Goal: Book appointment/travel/reservation

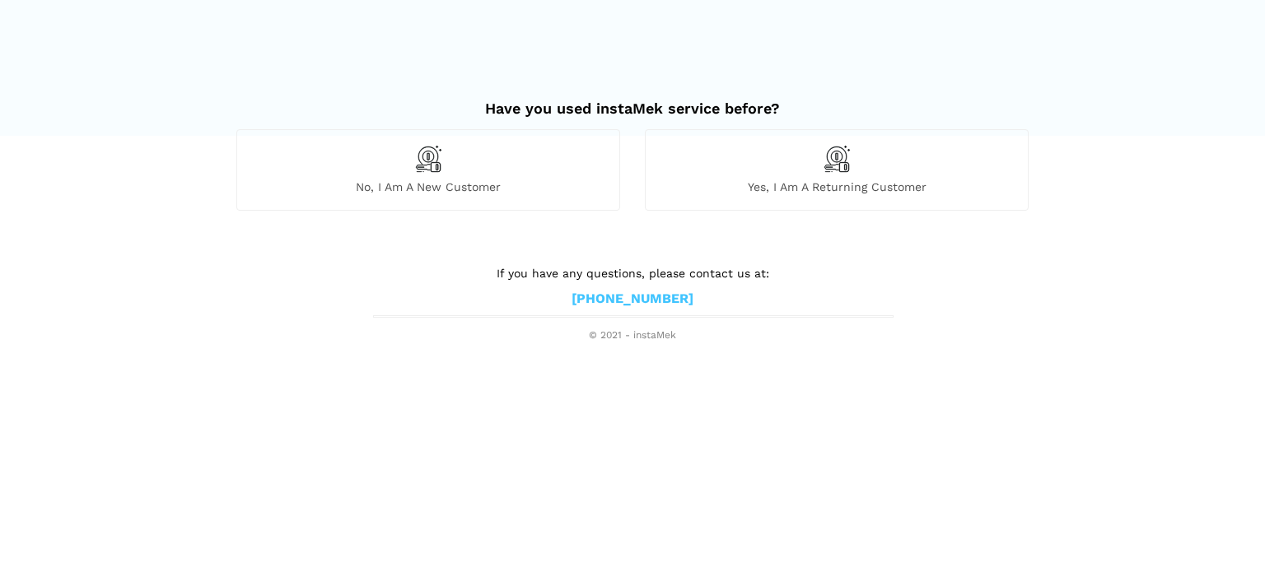
click at [427, 169] on img at bounding box center [428, 159] width 28 height 28
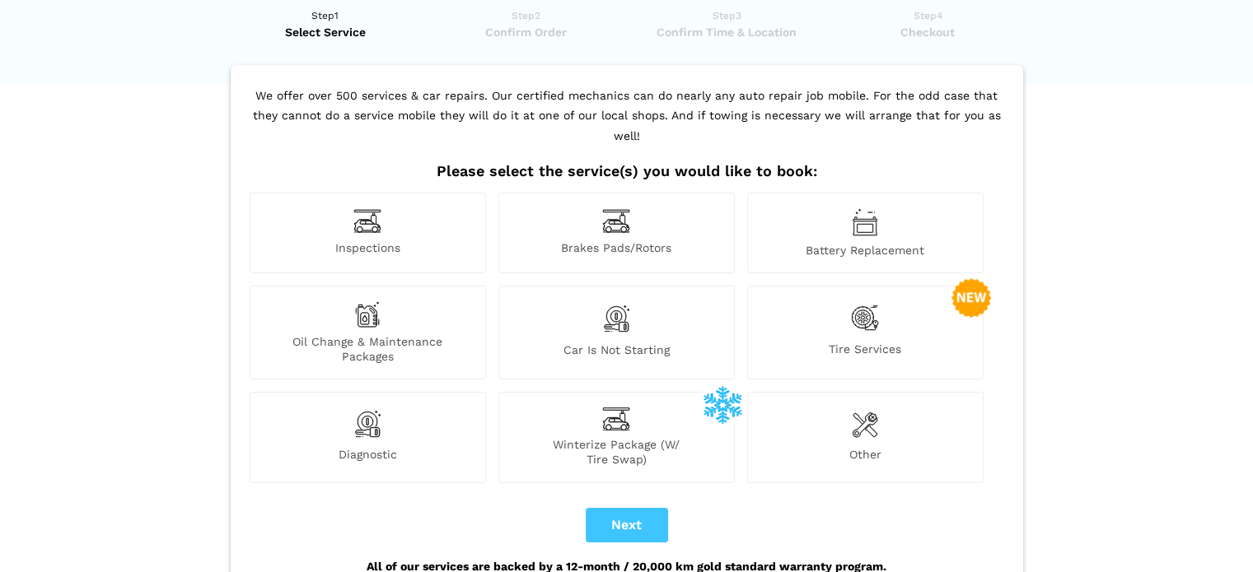
scroll to position [53, 0]
click at [860, 300] on img at bounding box center [865, 317] width 28 height 34
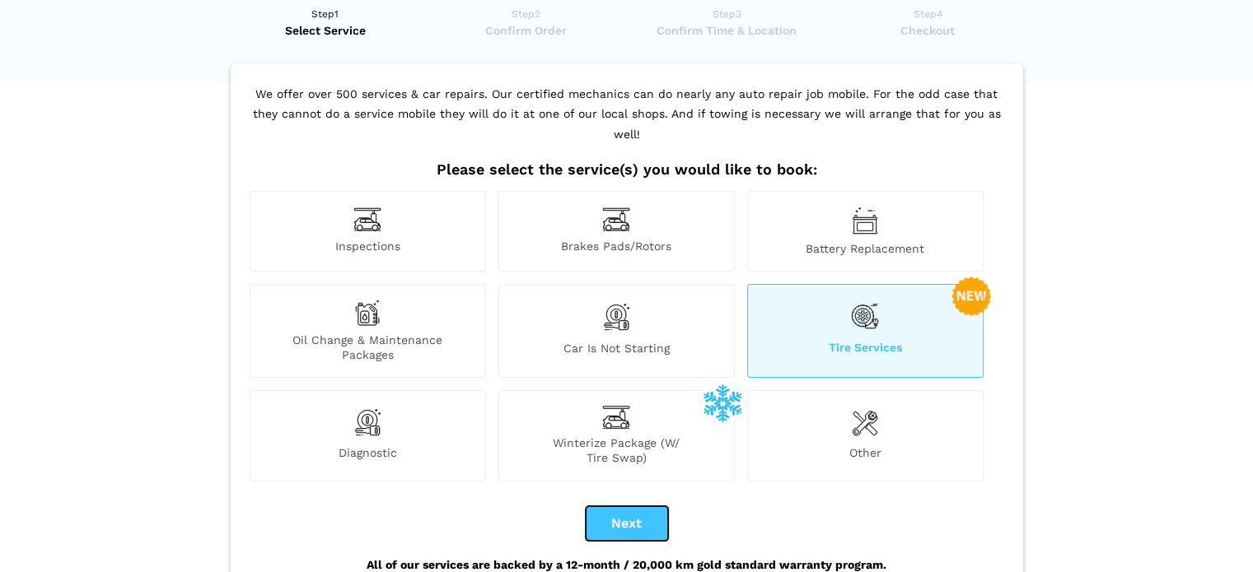
click at [631, 507] on button "Next" at bounding box center [627, 524] width 82 height 35
checkbox input "true"
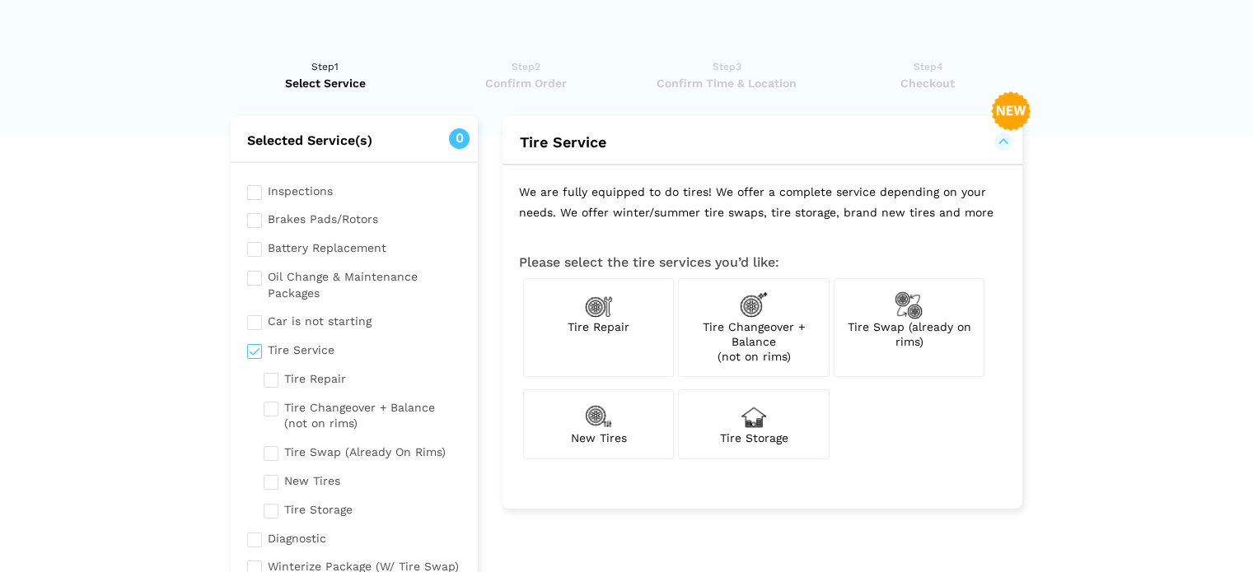
scroll to position [0, 0]
click at [913, 332] on span "Tire Swap (already on rims)" at bounding box center [909, 334] width 124 height 28
checkbox input "true"
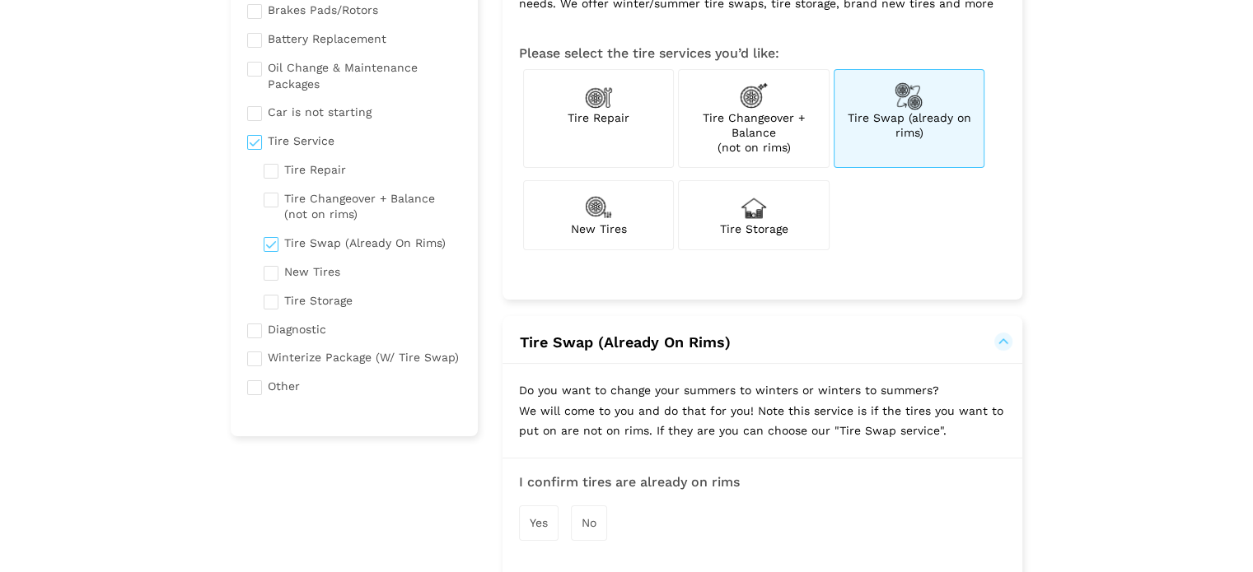
scroll to position [303, 0]
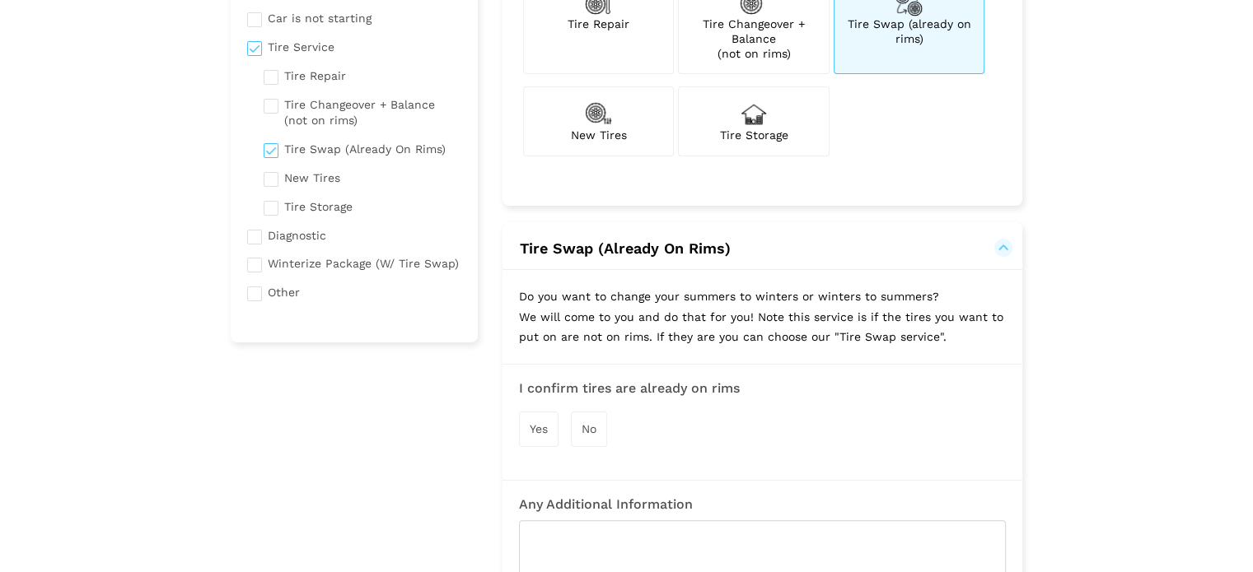
click at [542, 427] on span "Yes" at bounding box center [539, 429] width 18 height 13
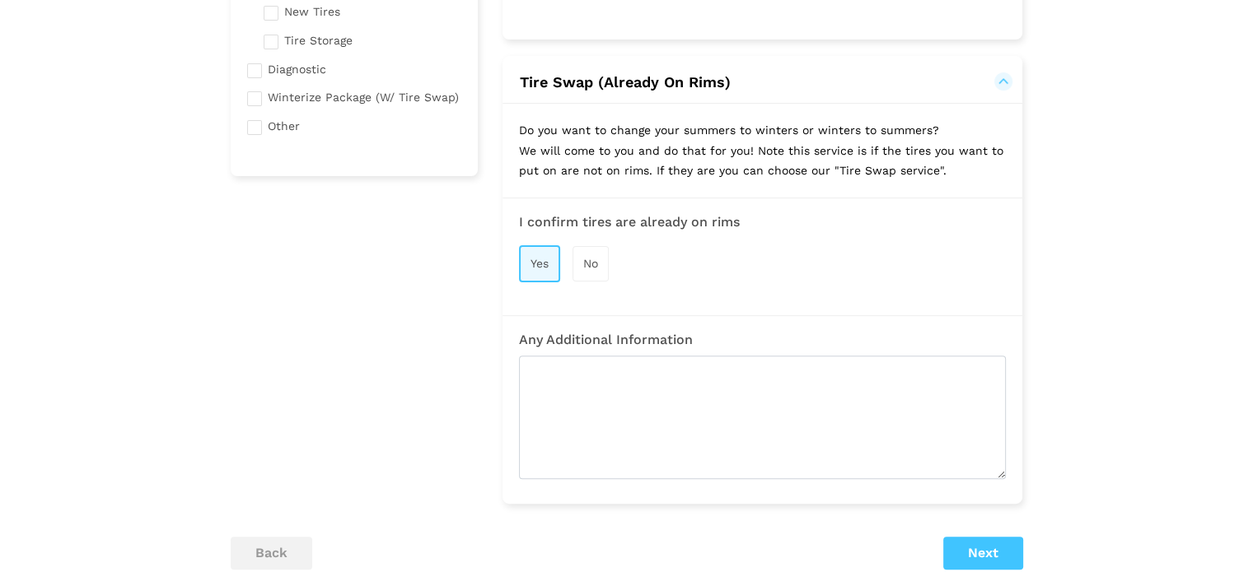
scroll to position [568, 0]
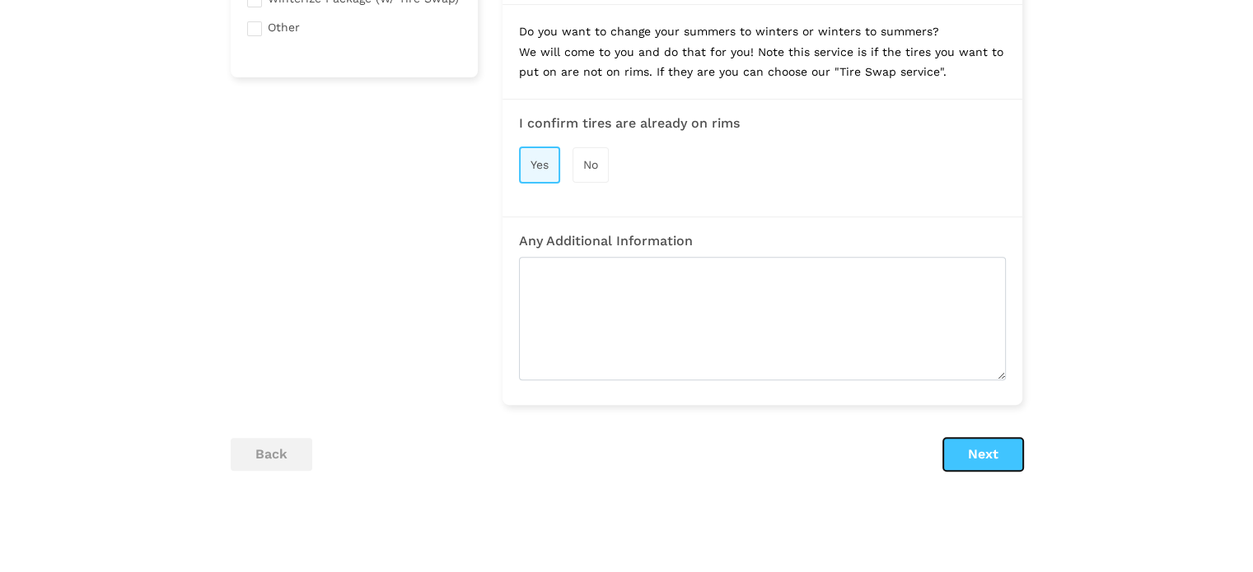
click at [979, 458] on button "Next" at bounding box center [983, 454] width 80 height 33
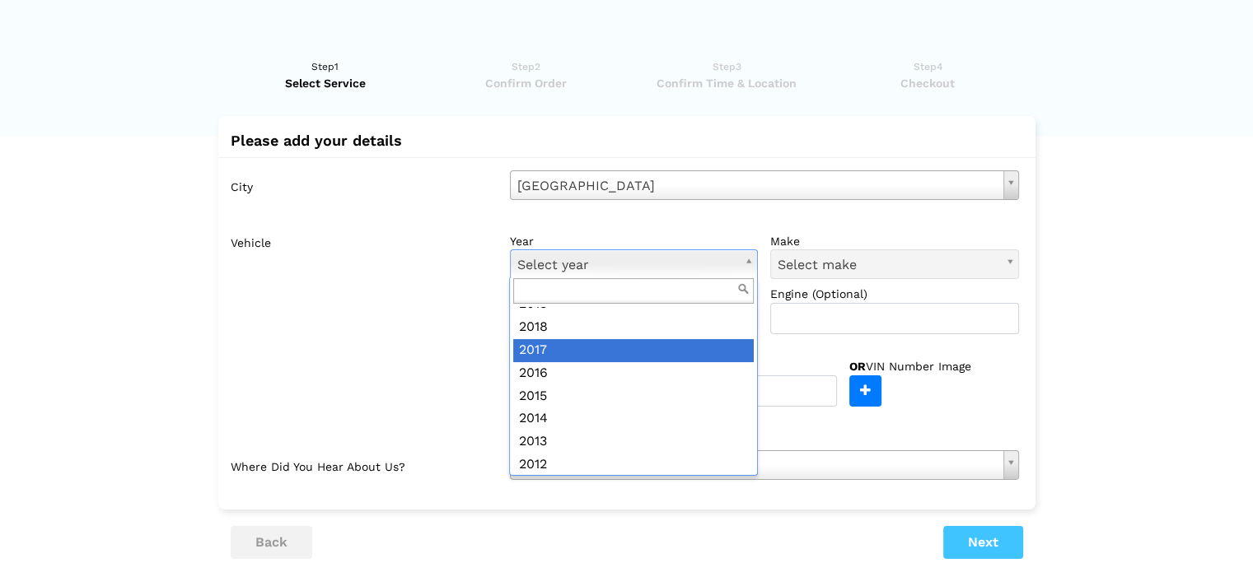
scroll to position [311, 0]
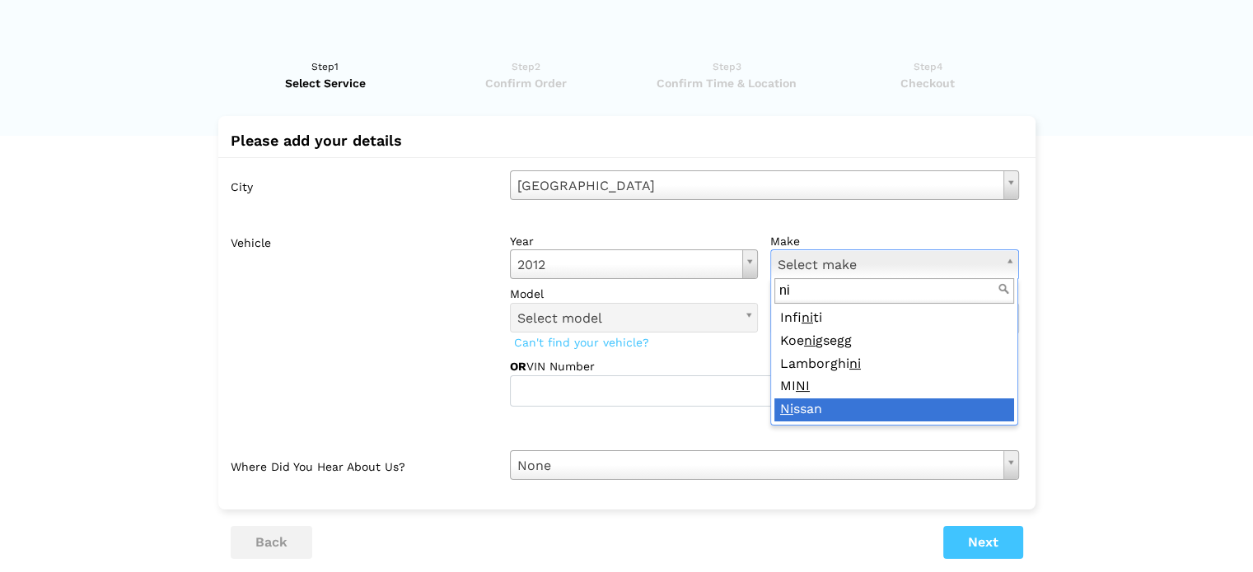
type input "ni"
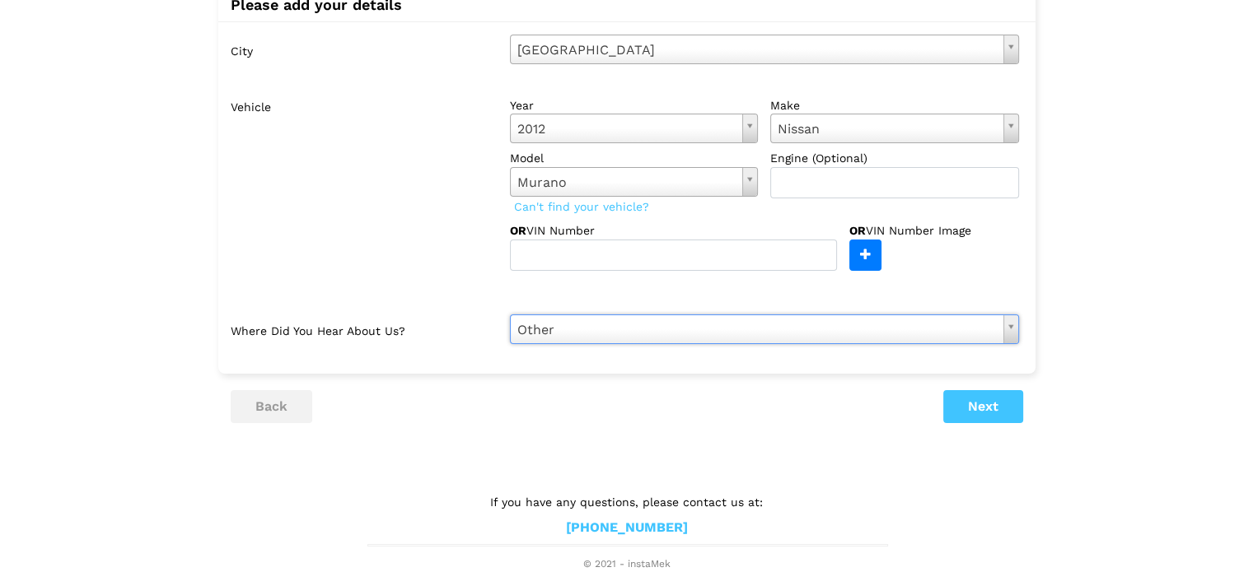
scroll to position [0, 0]
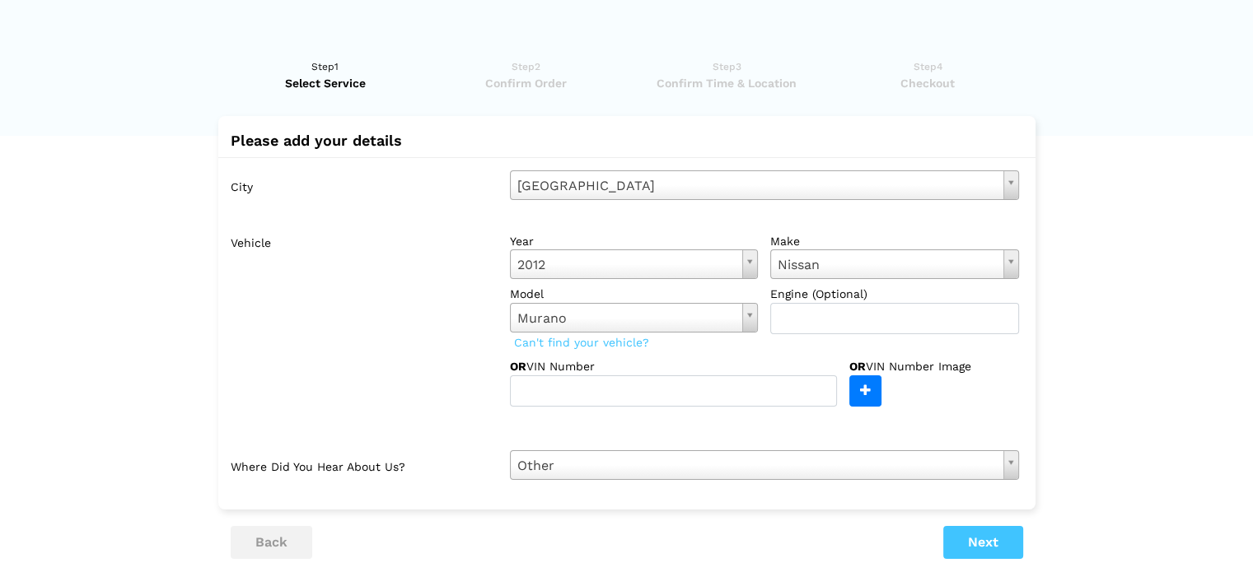
click at [1067, 385] on lik "Have you used instaMek service before? No, I am a new customer Yes, I am a retu…" at bounding box center [626, 375] width 1253 height 666
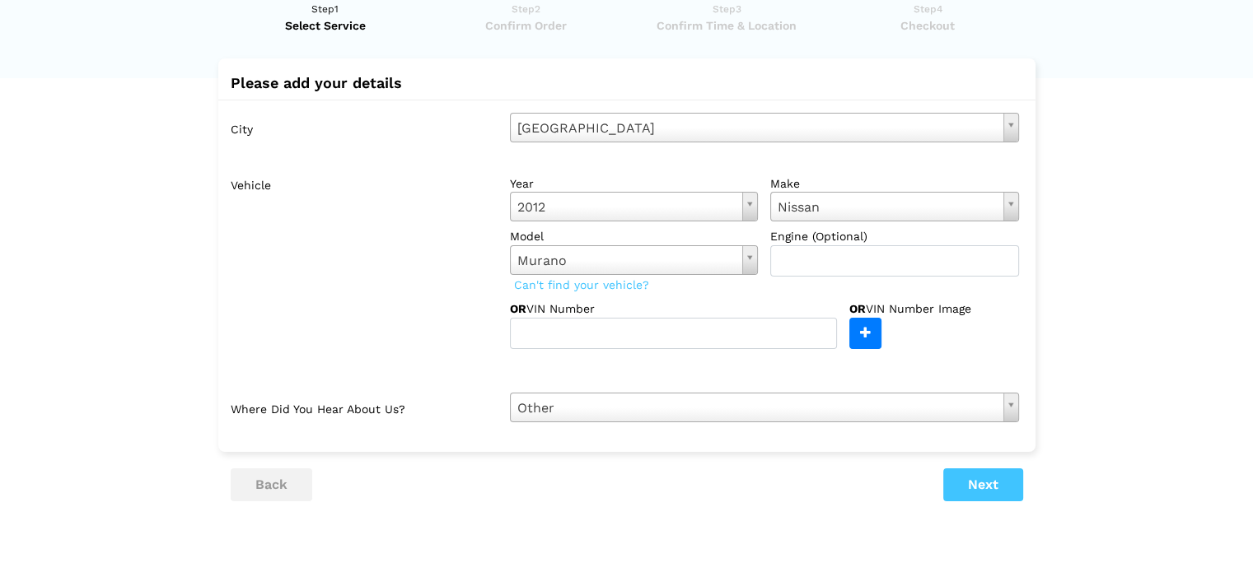
scroll to position [57, 0]
click at [92, 77] on lik "Have you used instaMek service before? No, I am a new customer Yes, I am a retu…" at bounding box center [626, 318] width 1253 height 666
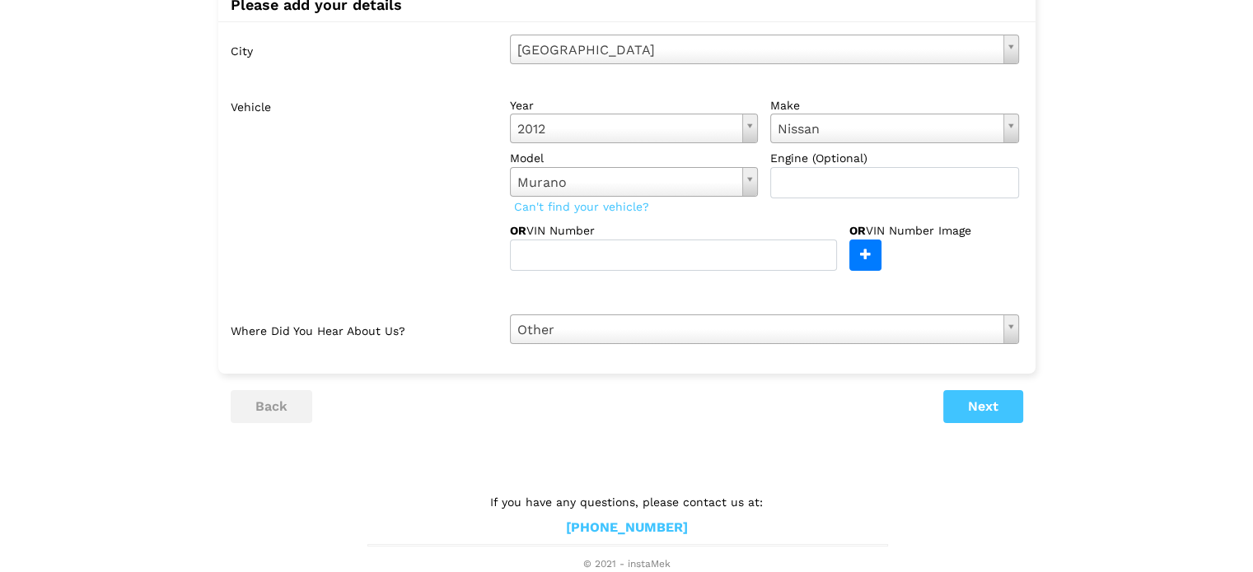
scroll to position [0, 0]
